Goal: Task Accomplishment & Management: Use online tool/utility

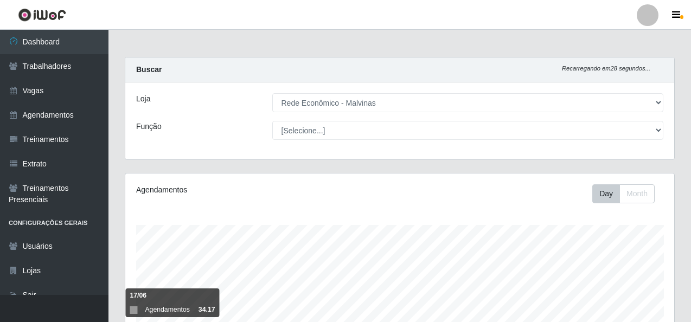
select select "194"
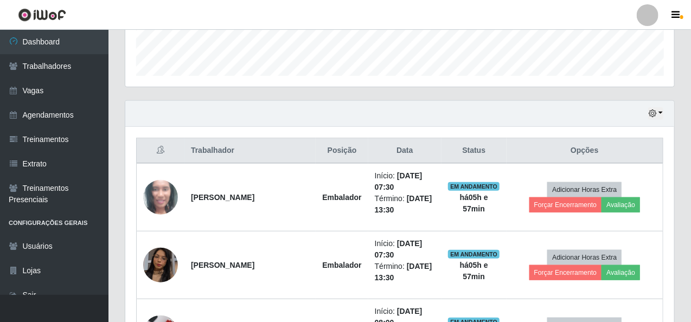
scroll to position [366, 0]
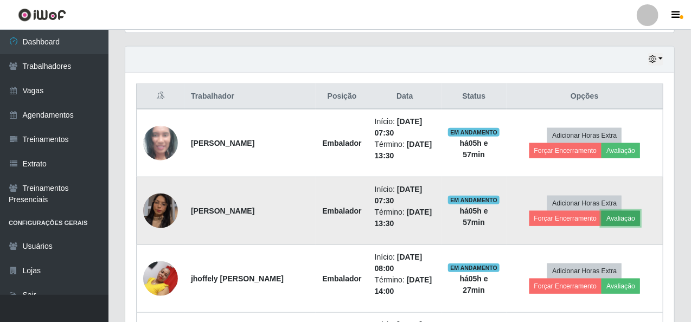
click at [601, 217] on button "Avaliação" at bounding box center [620, 218] width 38 height 15
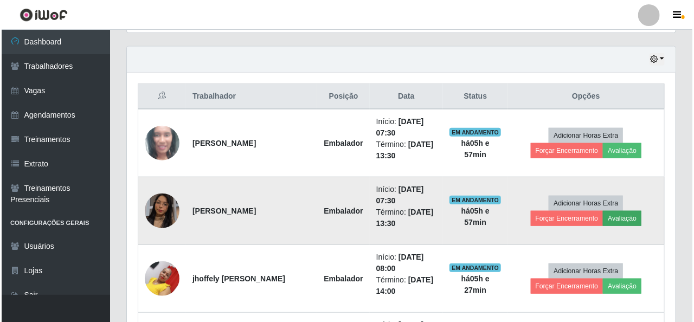
scroll to position [225, 544]
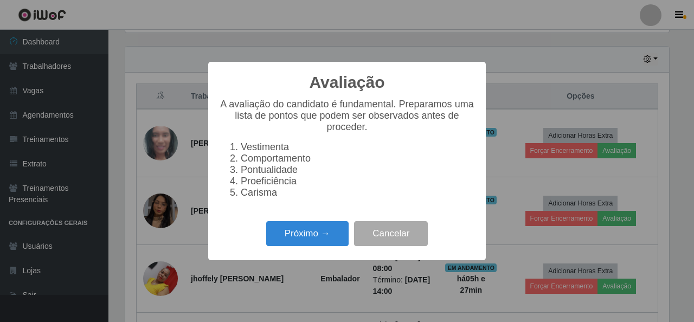
click at [500, 159] on div "Avaliação × A avaliação do candidato é fundamental. Preparamos uma lista de pon…" at bounding box center [347, 161] width 694 height 322
click at [321, 243] on button "Próximo →" at bounding box center [307, 233] width 82 height 25
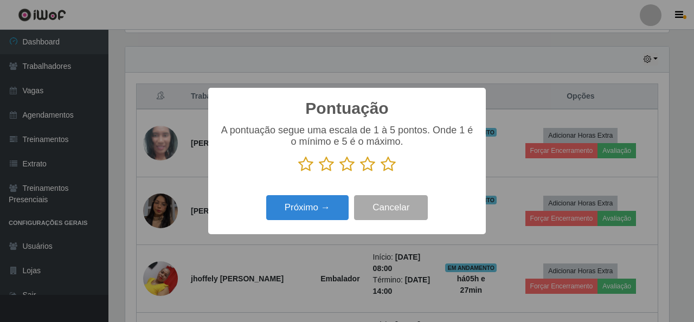
scroll to position [541898, 541578]
click at [389, 163] on icon at bounding box center [388, 164] width 15 height 16
click at [381, 172] on input "radio" at bounding box center [381, 172] width 0 height 0
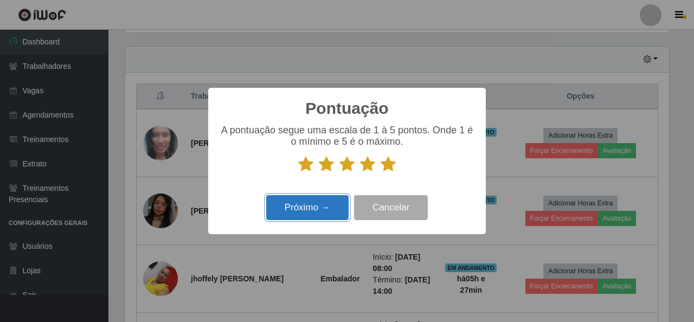
click at [321, 209] on button "Próximo →" at bounding box center [307, 207] width 82 height 25
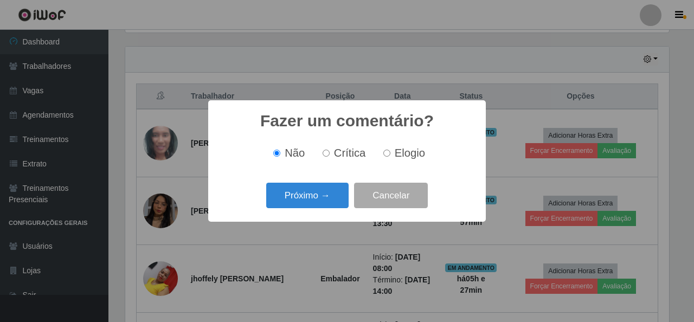
click at [388, 155] on input "Elogio" at bounding box center [386, 153] width 7 height 7
radio input "true"
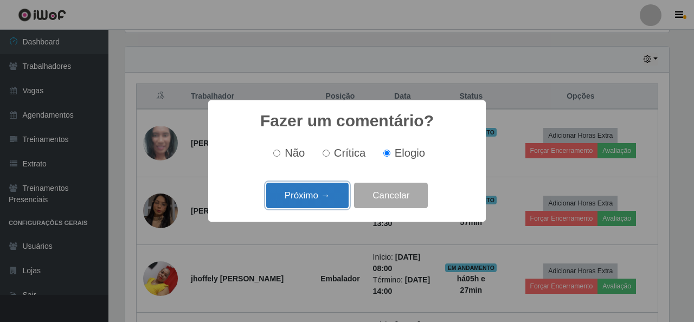
click at [328, 193] on button "Próximo →" at bounding box center [307, 195] width 82 height 25
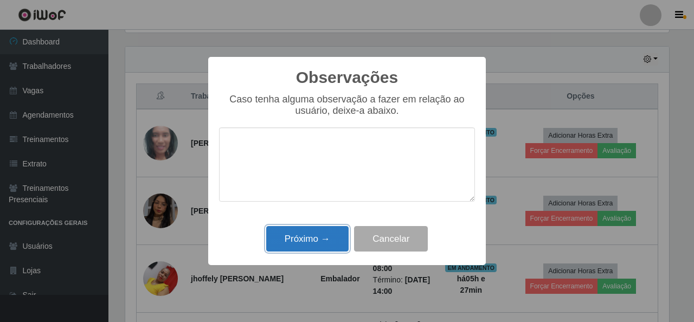
click at [325, 238] on button "Próximo →" at bounding box center [307, 238] width 82 height 25
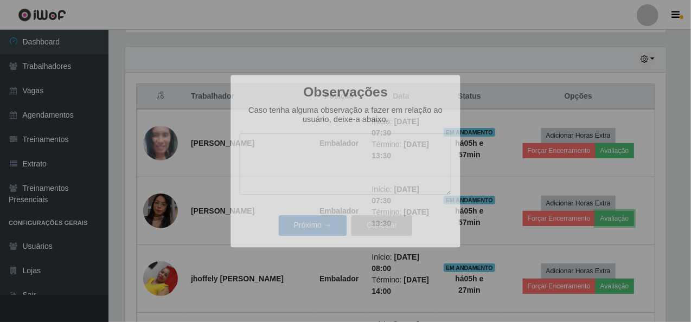
scroll to position [225, 549]
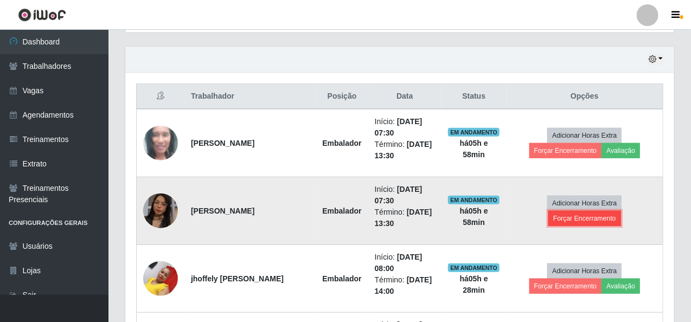
click at [621, 211] on button "Forçar Encerramento" at bounding box center [584, 218] width 73 height 15
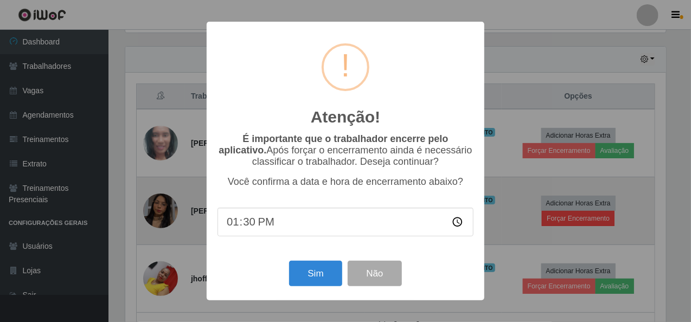
scroll to position [225, 544]
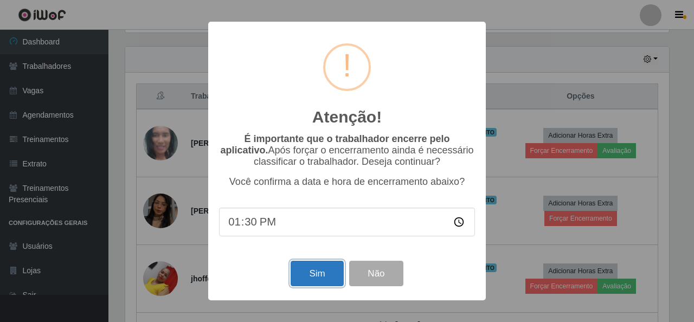
click at [315, 274] on button "Sim" at bounding box center [317, 273] width 53 height 25
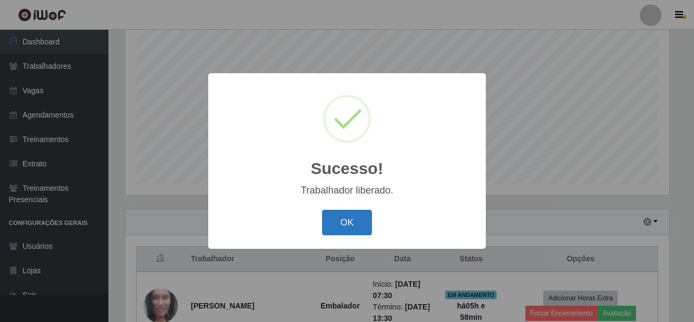
click at [357, 221] on button "OK" at bounding box center [347, 222] width 50 height 25
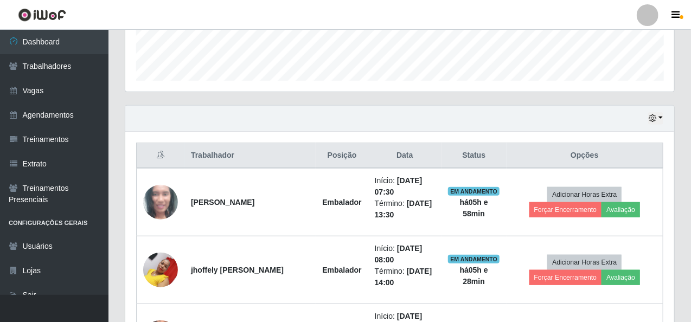
scroll to position [312, 0]
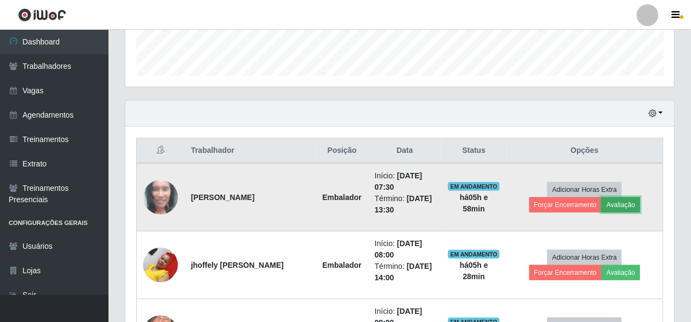
click at [601, 202] on button "Avaliação" at bounding box center [620, 204] width 38 height 15
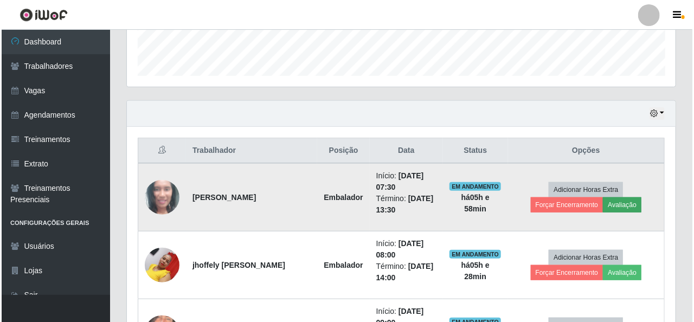
scroll to position [225, 544]
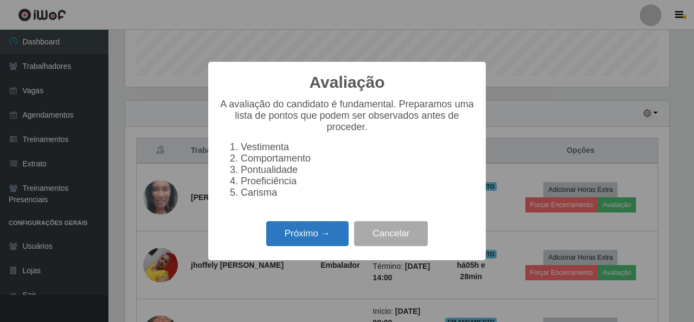
click at [310, 241] on button "Próximo →" at bounding box center [307, 233] width 82 height 25
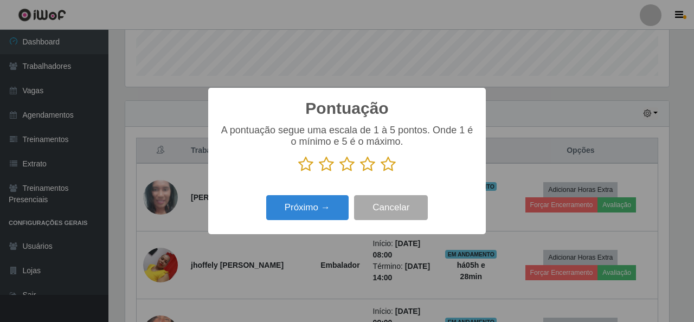
scroll to position [541898, 541578]
click at [387, 165] on icon at bounding box center [388, 164] width 15 height 16
click at [381, 172] on input "radio" at bounding box center [381, 172] width 0 height 0
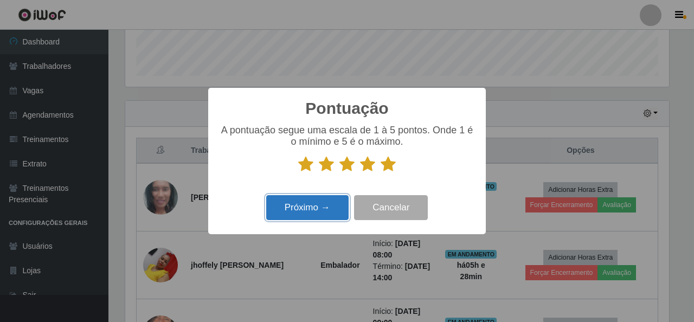
click at [307, 211] on button "Próximo →" at bounding box center [307, 207] width 82 height 25
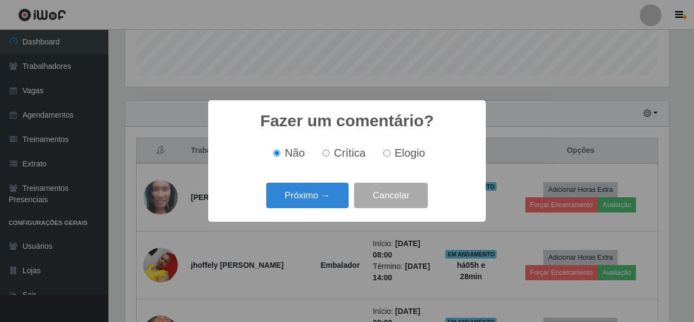
click at [389, 152] on input "Elogio" at bounding box center [386, 153] width 7 height 7
radio input "true"
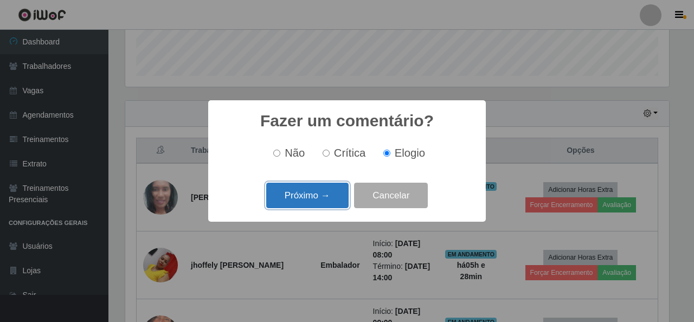
click at [319, 195] on button "Próximo →" at bounding box center [307, 195] width 82 height 25
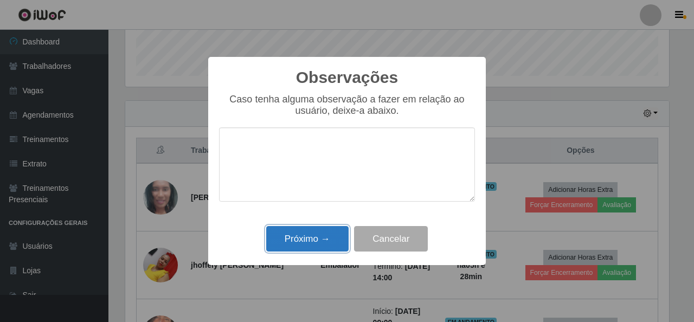
click at [316, 237] on button "Próximo →" at bounding box center [307, 238] width 82 height 25
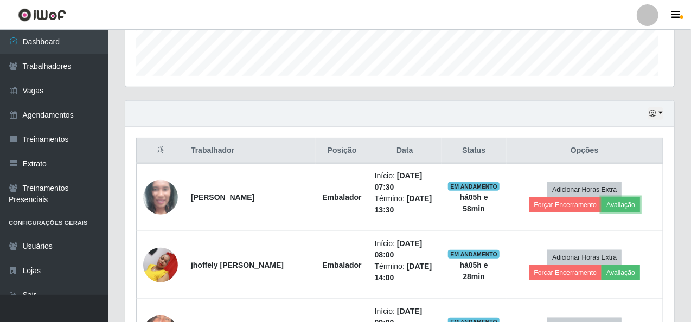
scroll to position [225, 549]
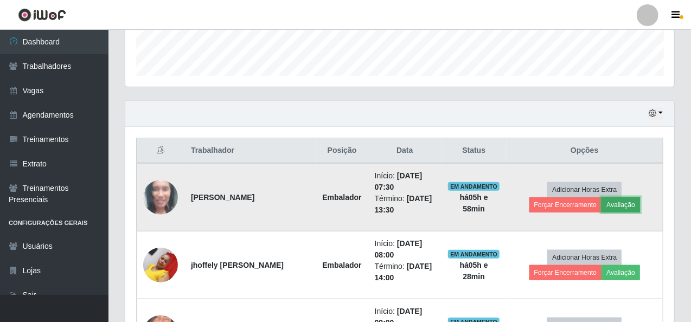
click at [601, 200] on button "Avaliação" at bounding box center [620, 204] width 38 height 15
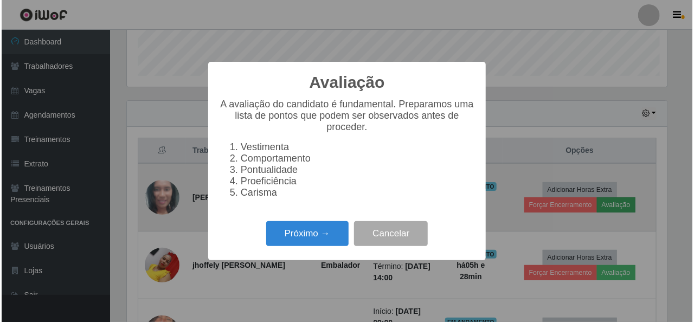
scroll to position [225, 544]
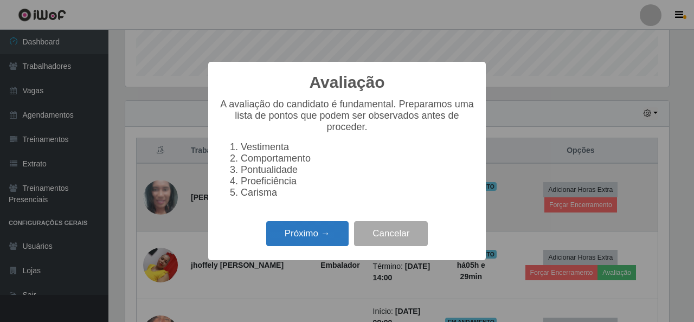
click at [308, 241] on button "Próximo →" at bounding box center [307, 233] width 82 height 25
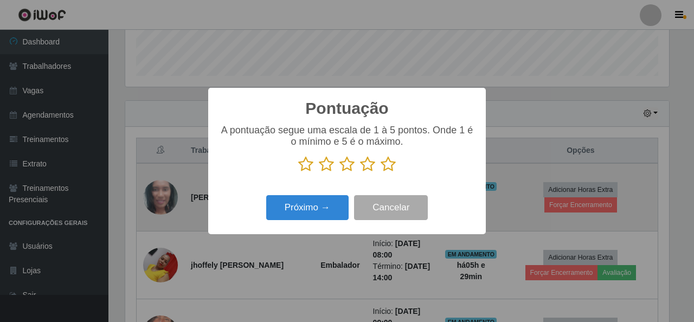
scroll to position [541898, 541578]
click at [386, 168] on icon at bounding box center [388, 164] width 15 height 16
click at [381, 172] on input "radio" at bounding box center [381, 172] width 0 height 0
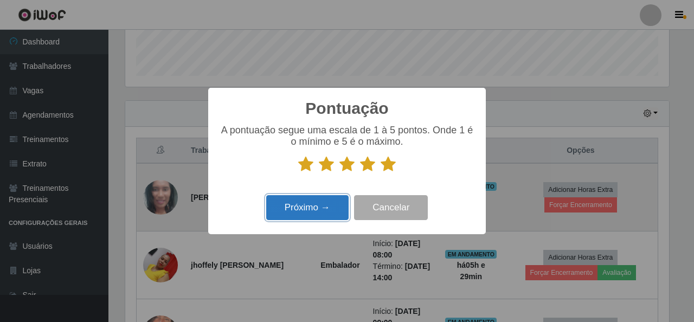
click at [285, 209] on button "Próximo →" at bounding box center [307, 207] width 82 height 25
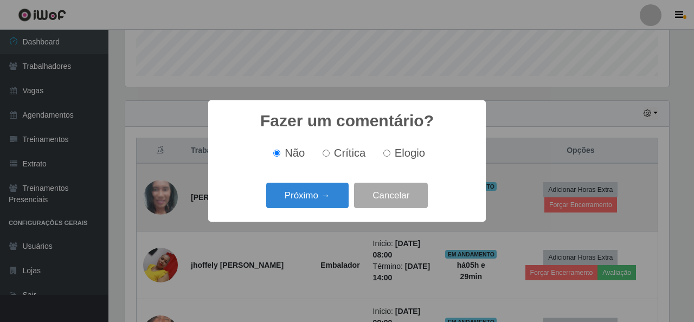
click at [385, 156] on input "Elogio" at bounding box center [386, 153] width 7 height 7
radio input "true"
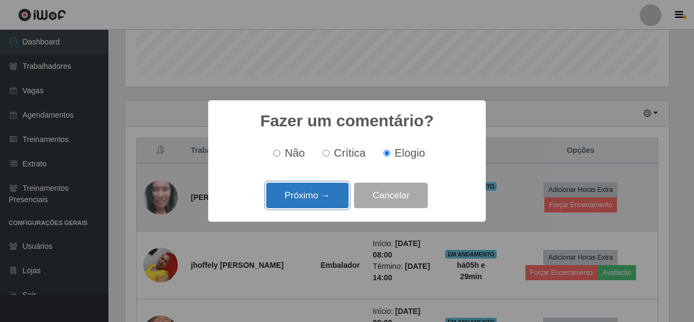
click at [316, 196] on button "Próximo →" at bounding box center [307, 195] width 82 height 25
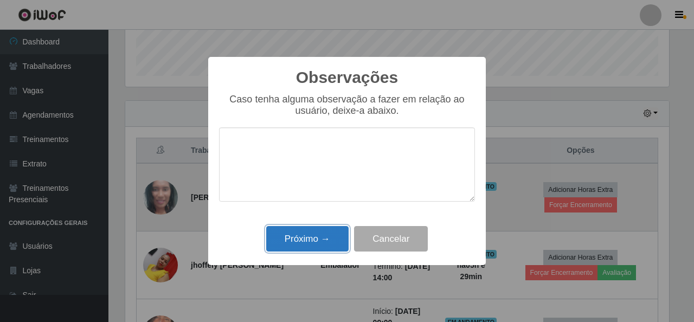
click at [320, 241] on button "Próximo →" at bounding box center [307, 238] width 82 height 25
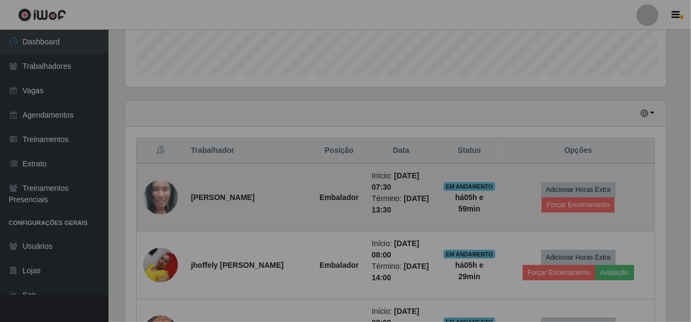
scroll to position [225, 549]
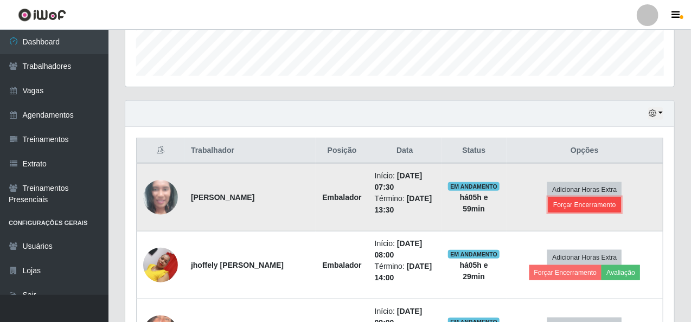
click at [621, 197] on button "Forçar Encerramento" at bounding box center [584, 204] width 73 height 15
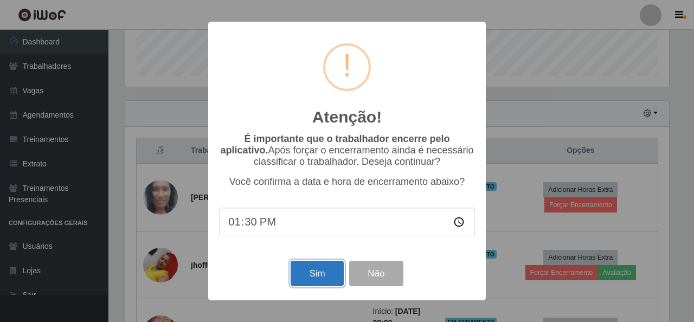
click at [321, 274] on button "Sim" at bounding box center [317, 273] width 53 height 25
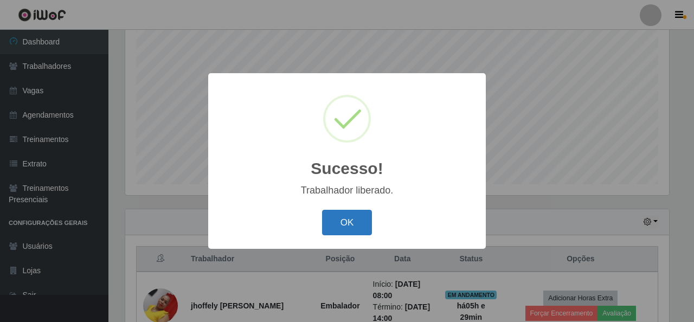
click at [341, 223] on button "OK" at bounding box center [347, 222] width 50 height 25
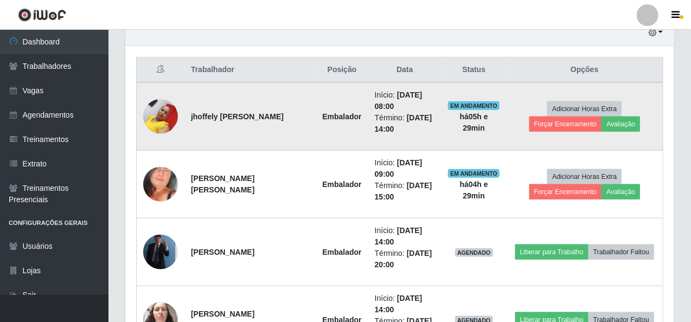
scroll to position [420, 0]
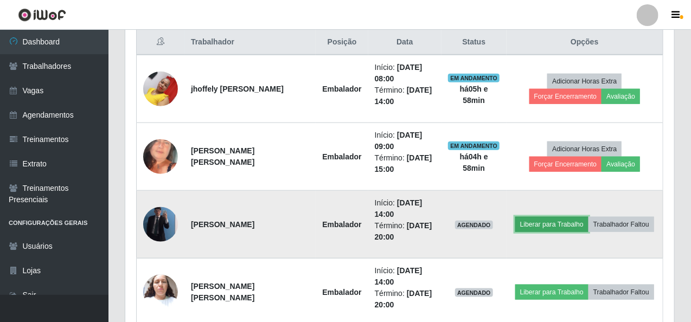
click at [544, 223] on button "Liberar para Trabalho" at bounding box center [551, 224] width 73 height 15
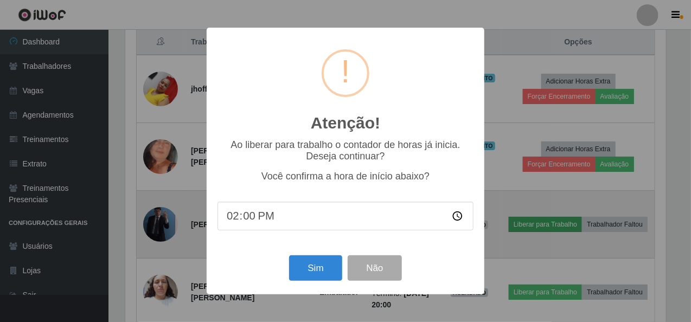
scroll to position [225, 544]
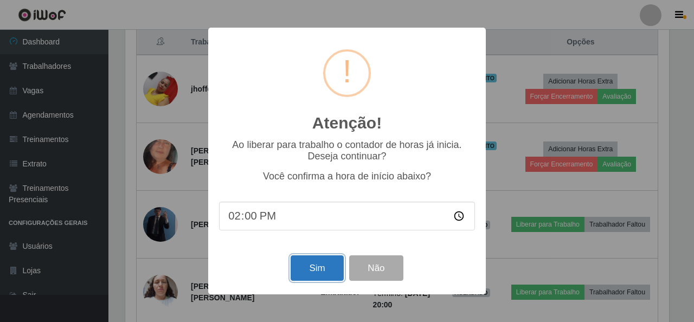
click at [330, 267] on button "Sim" at bounding box center [317, 267] width 53 height 25
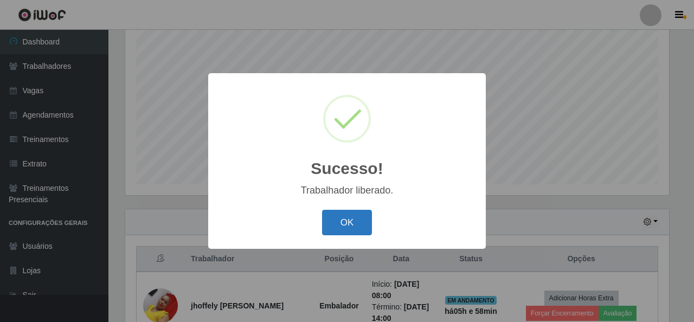
click at [354, 223] on button "OK" at bounding box center [347, 222] width 50 height 25
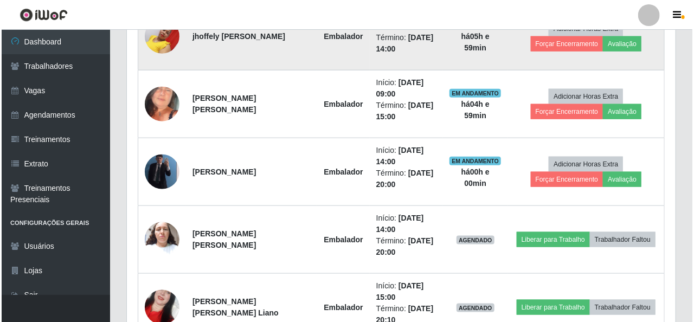
scroll to position [447, 0]
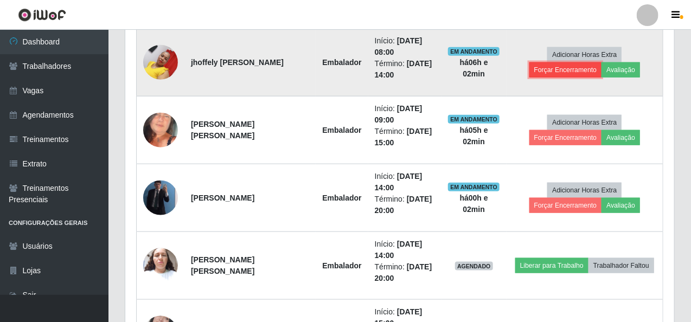
click at [602, 62] on button "Forçar Encerramento" at bounding box center [565, 69] width 73 height 15
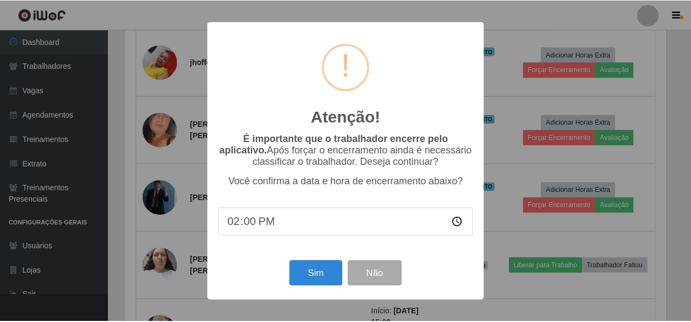
scroll to position [225, 544]
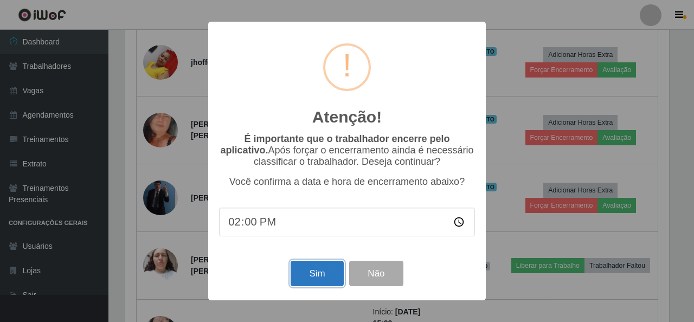
click at [323, 276] on button "Sim" at bounding box center [317, 273] width 53 height 25
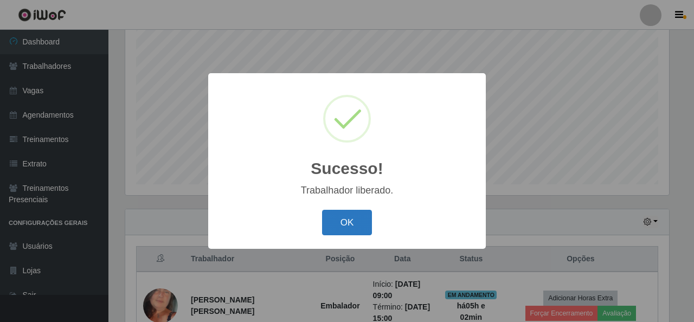
click at [361, 220] on button "OK" at bounding box center [347, 222] width 50 height 25
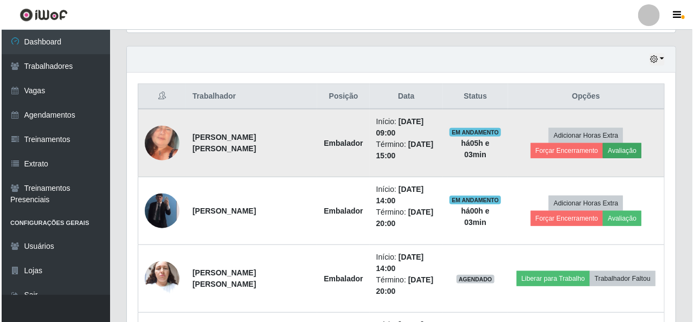
scroll to position [420, 0]
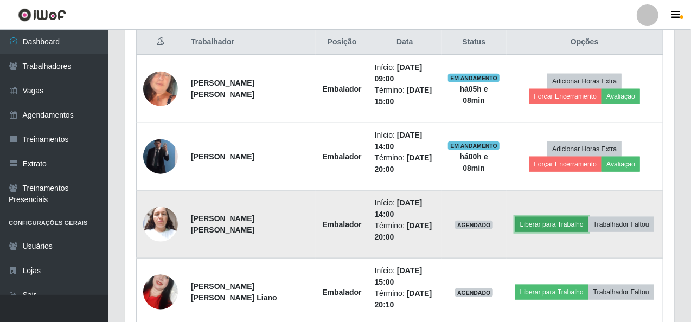
click at [558, 224] on button "Liberar para Trabalho" at bounding box center [551, 224] width 73 height 15
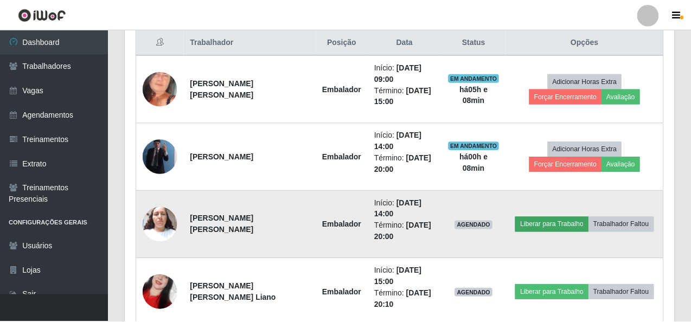
scroll to position [225, 544]
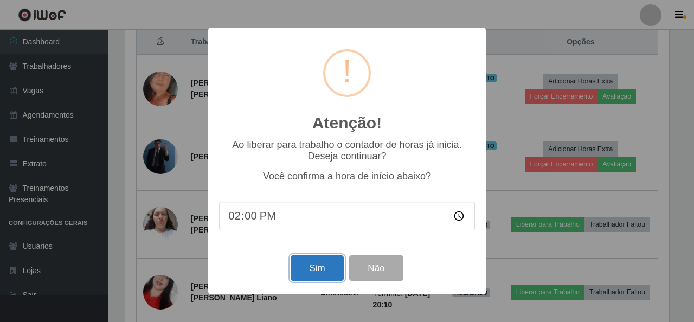
click at [299, 274] on button "Sim" at bounding box center [317, 267] width 53 height 25
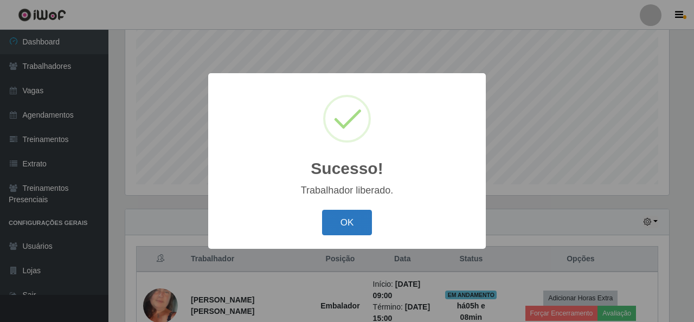
click at [351, 225] on button "OK" at bounding box center [347, 222] width 50 height 25
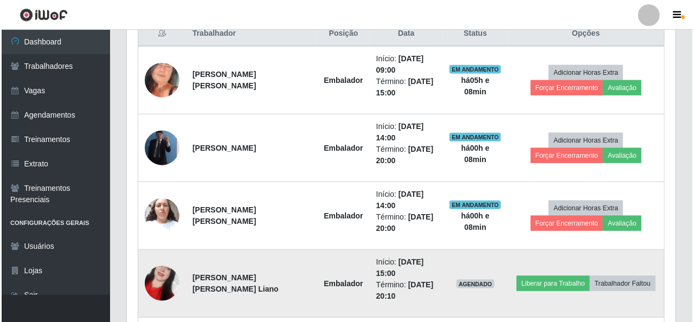
scroll to position [366, 0]
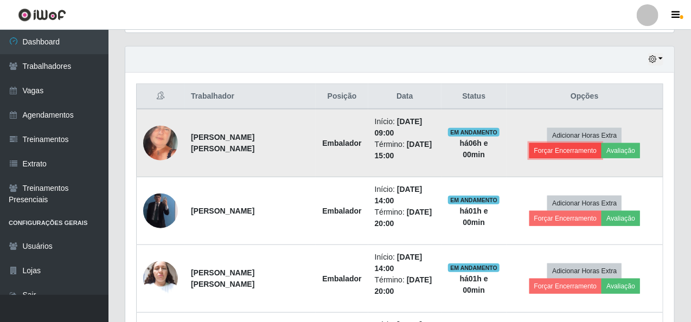
click at [602, 143] on button "Forçar Encerramento" at bounding box center [565, 150] width 73 height 15
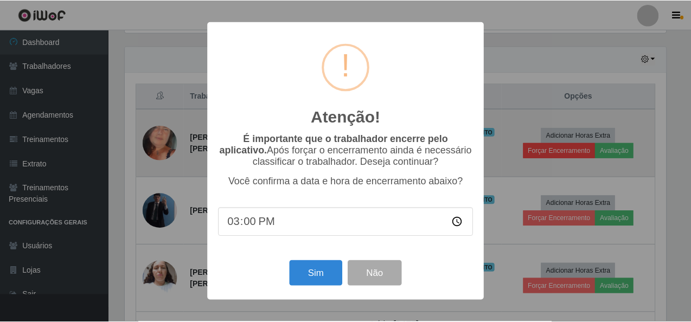
scroll to position [225, 544]
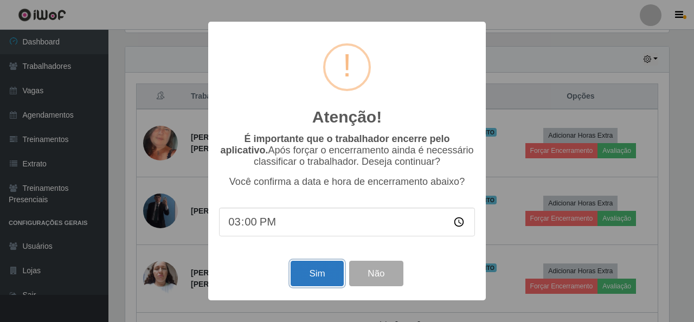
click at [339, 281] on button "Sim" at bounding box center [317, 273] width 53 height 25
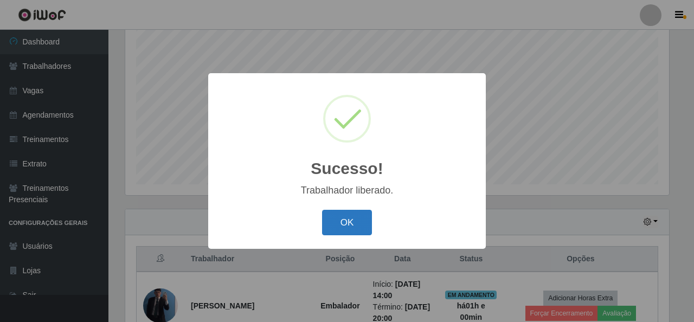
click at [356, 229] on button "OK" at bounding box center [347, 222] width 50 height 25
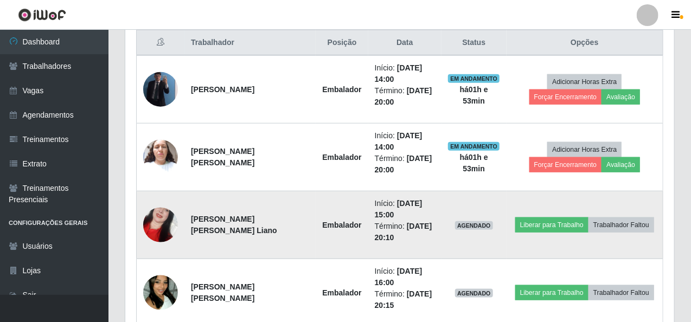
scroll to position [474, 0]
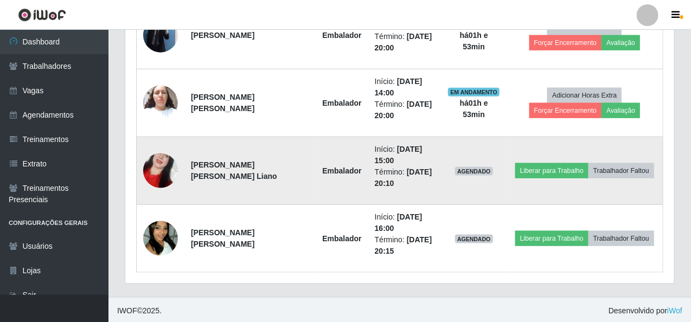
click at [158, 163] on img at bounding box center [160, 171] width 35 height 62
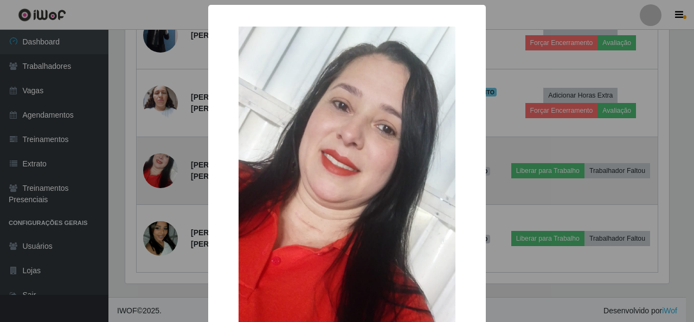
click at [158, 163] on div "× OK Cancel" at bounding box center [347, 161] width 694 height 322
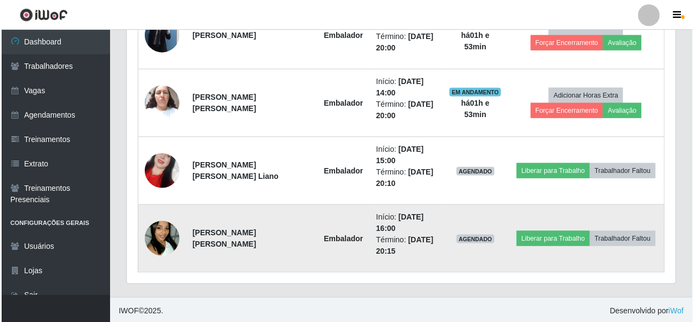
scroll to position [225, 549]
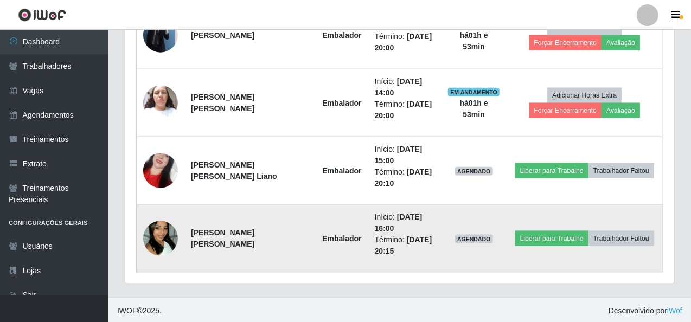
click at [159, 222] on img at bounding box center [160, 239] width 35 height 62
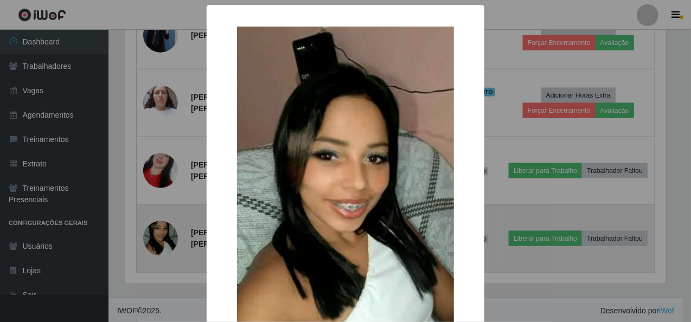
scroll to position [225, 544]
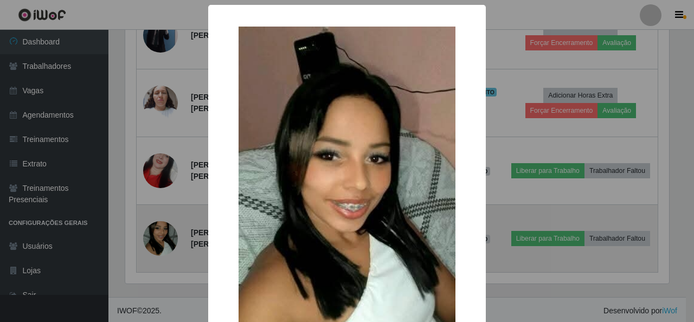
click at [159, 222] on div "× OK Cancel" at bounding box center [347, 161] width 694 height 322
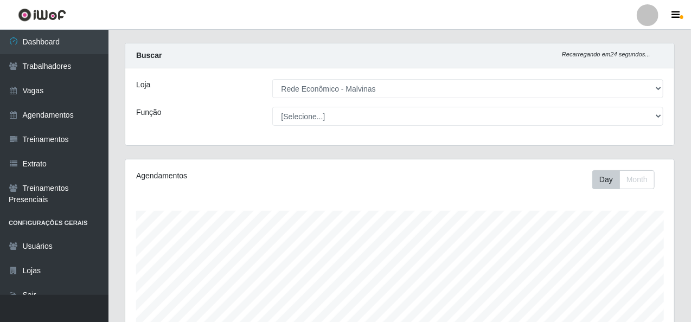
scroll to position [0, 0]
